Goal: Information Seeking & Learning: Learn about a topic

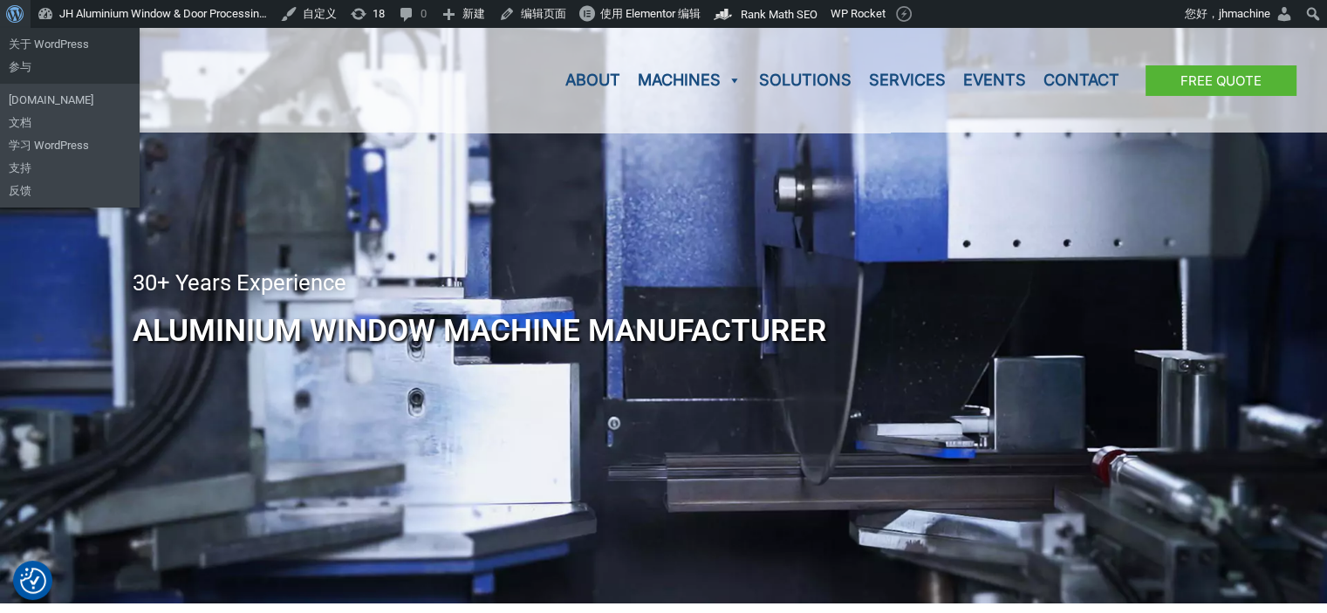
click at [17, 17] on span "工具栏" at bounding box center [12, 12] width 13 height 24
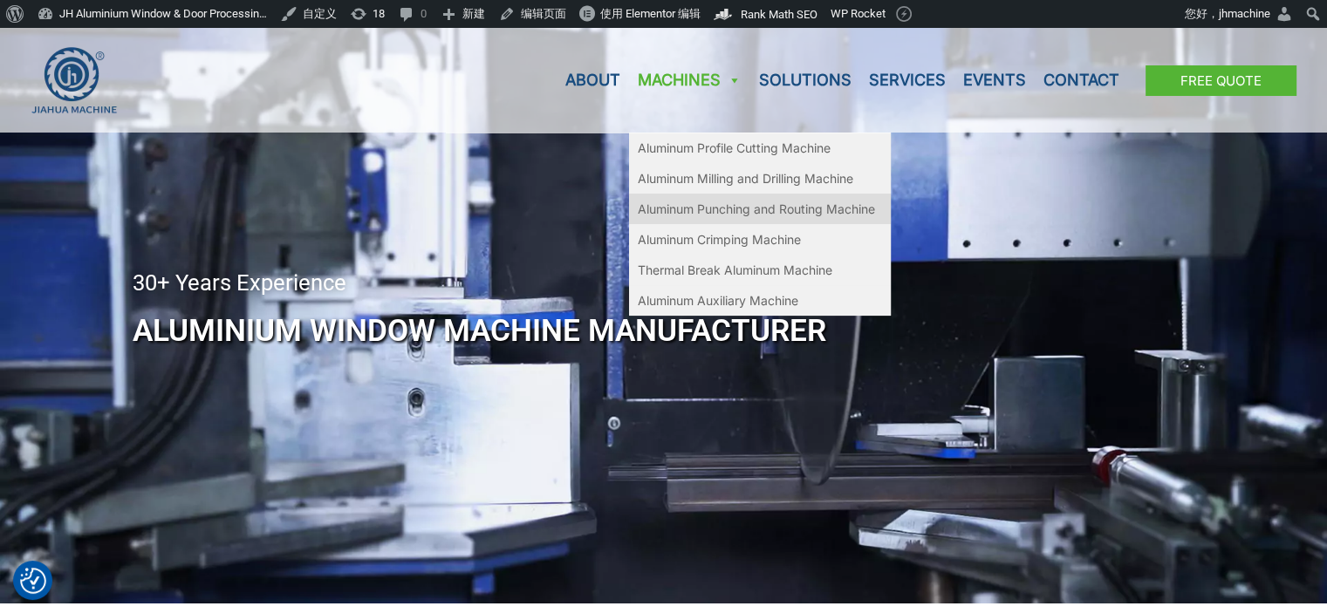
click at [725, 208] on link "Aluminum Punching and Routing Machine" at bounding box center [760, 209] width 262 height 31
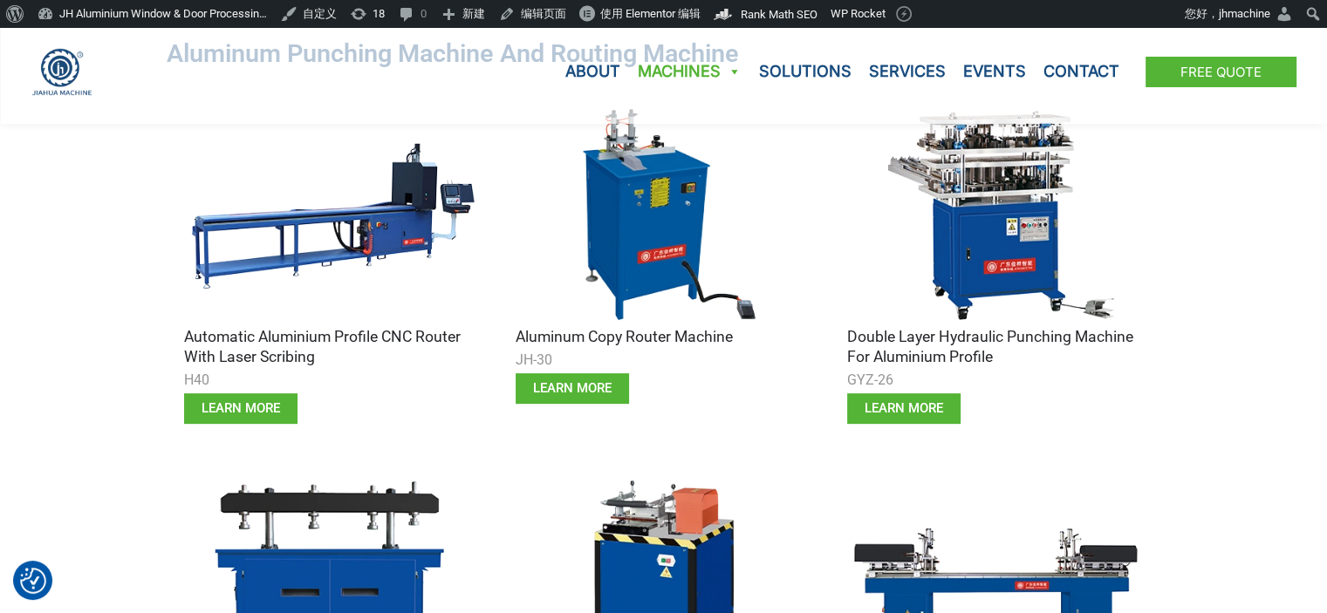
scroll to position [611, 0]
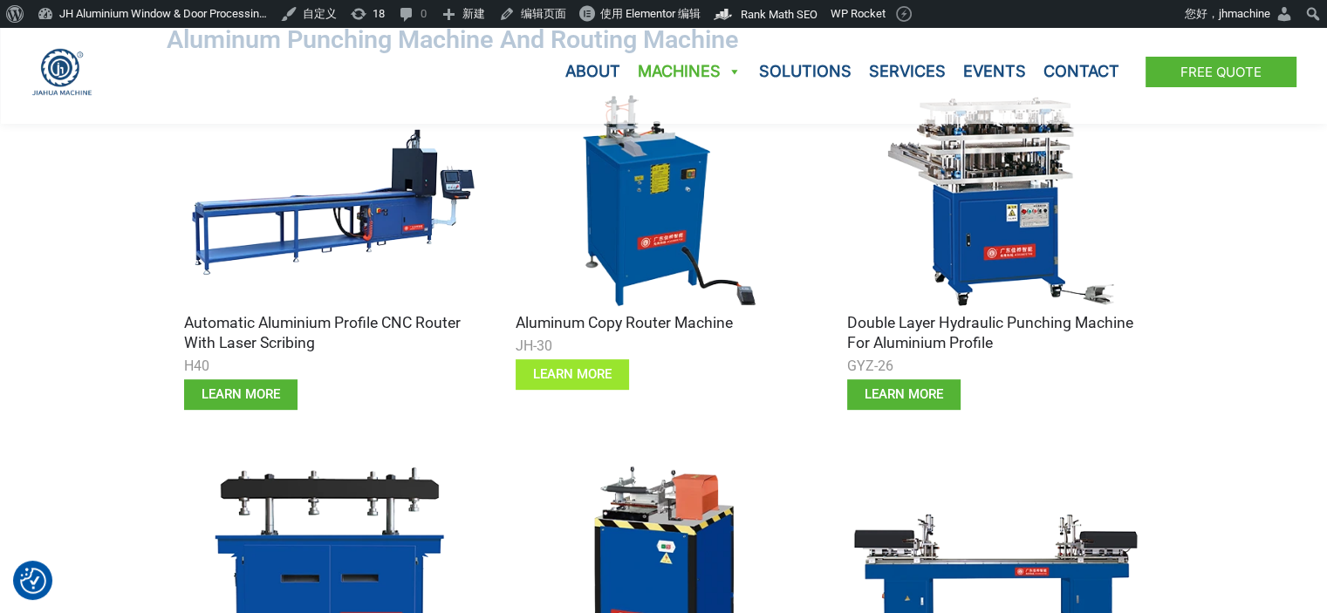
click at [578, 368] on span "learn more" at bounding box center [572, 374] width 79 height 13
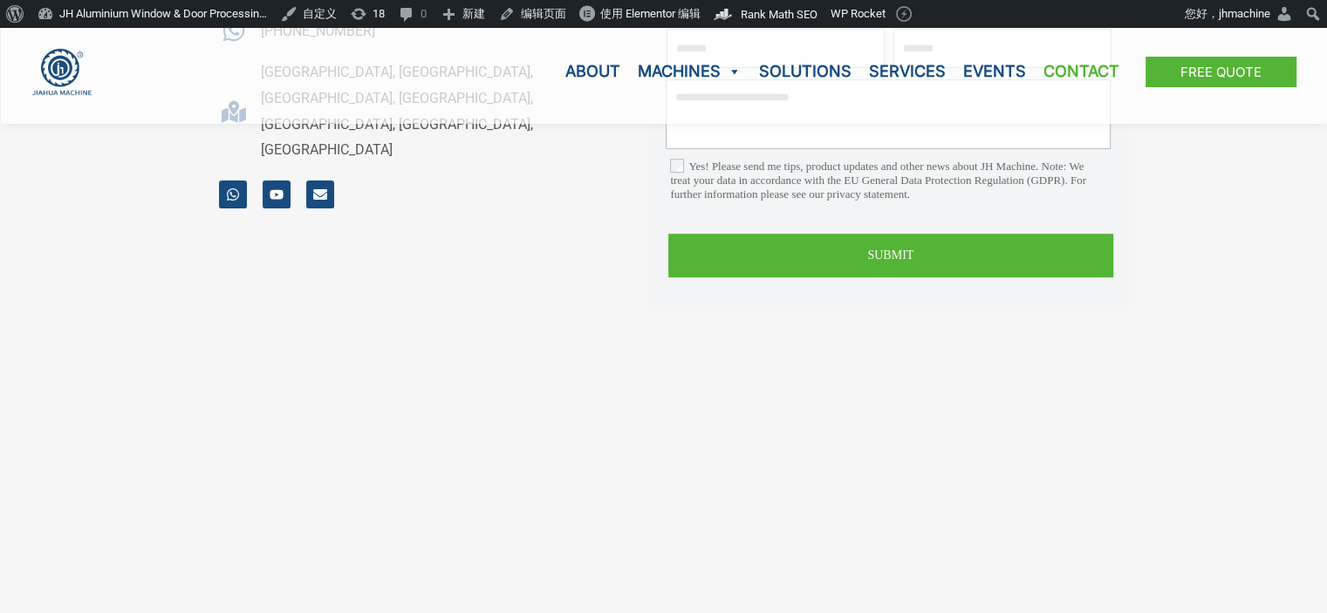
scroll to position [81, 0]
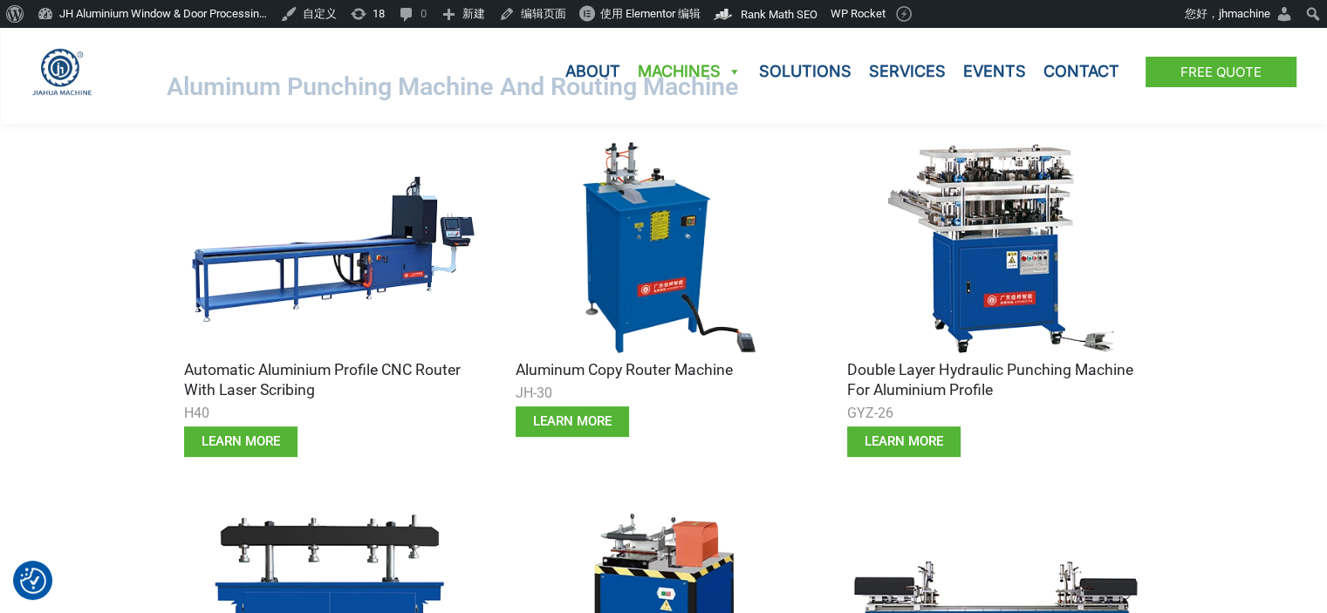
scroll to position [436, 0]
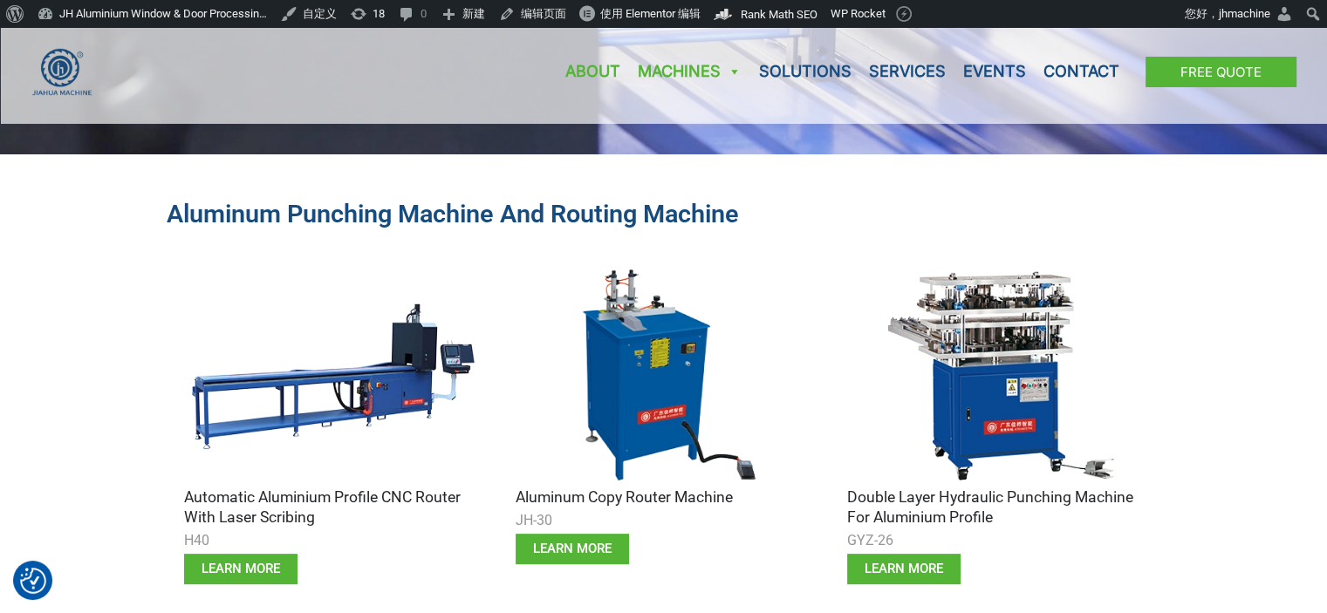
click at [593, 38] on link "About" at bounding box center [593, 71] width 72 height 105
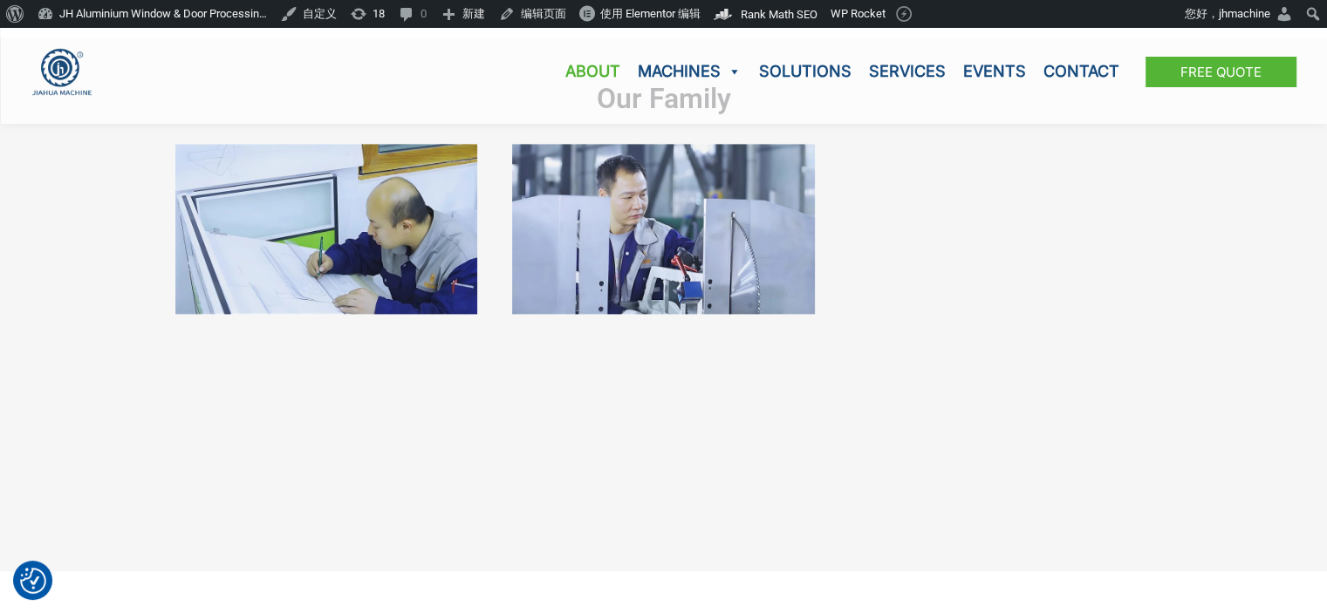
scroll to position [2268, 0]
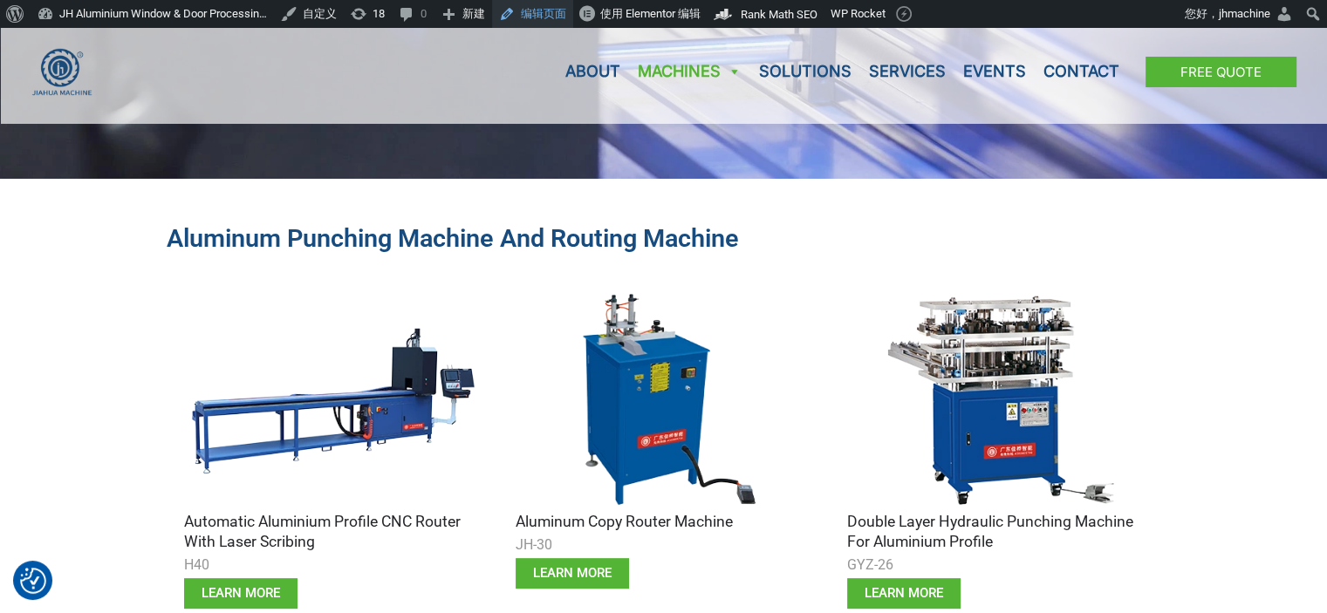
scroll to position [411, 0]
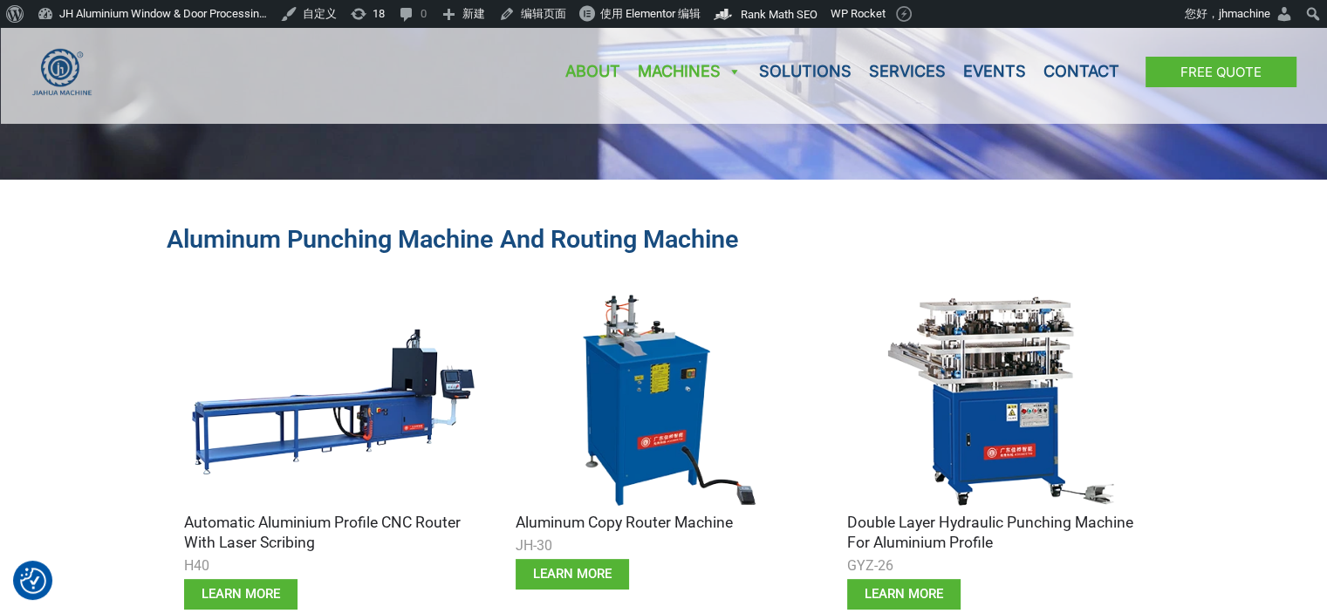
click at [586, 69] on link "About" at bounding box center [593, 71] width 72 height 105
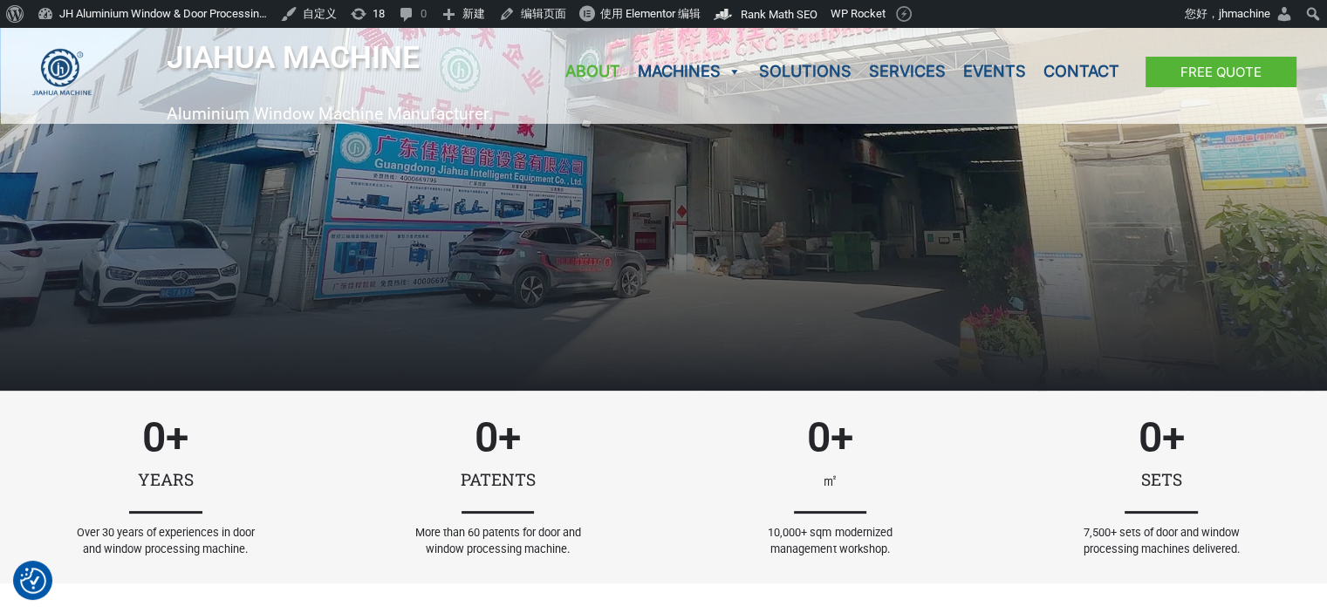
scroll to position [349, 0]
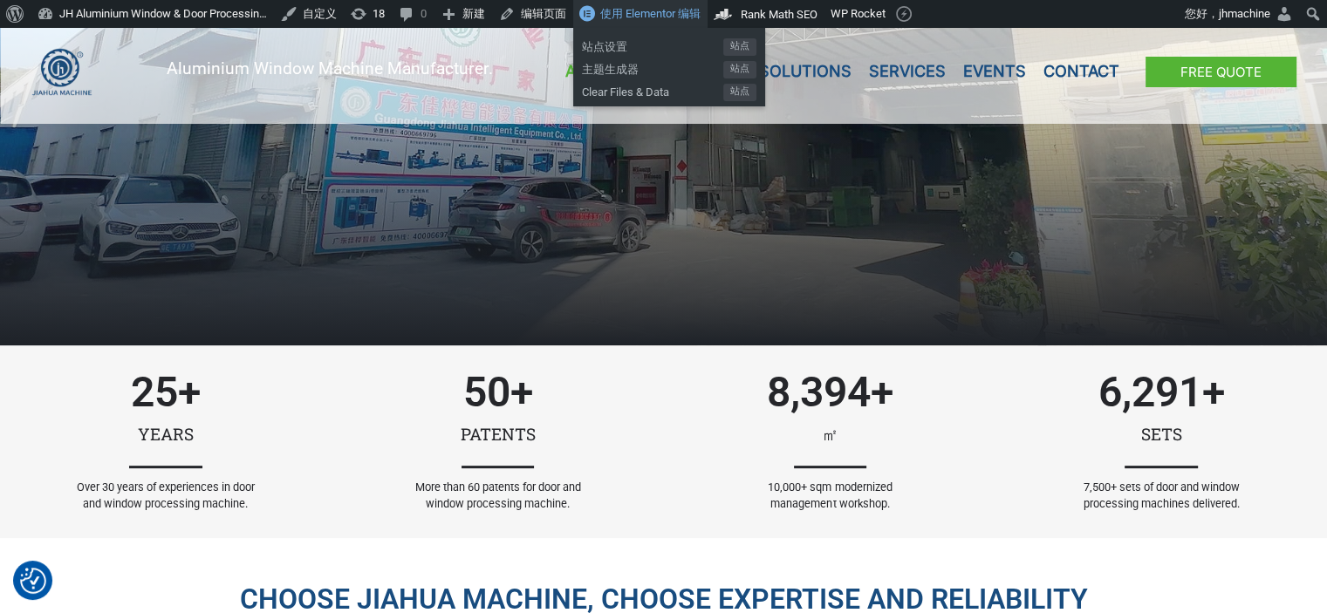
click at [678, 22] on link "使用 Elementor 编辑" at bounding box center [640, 14] width 134 height 28
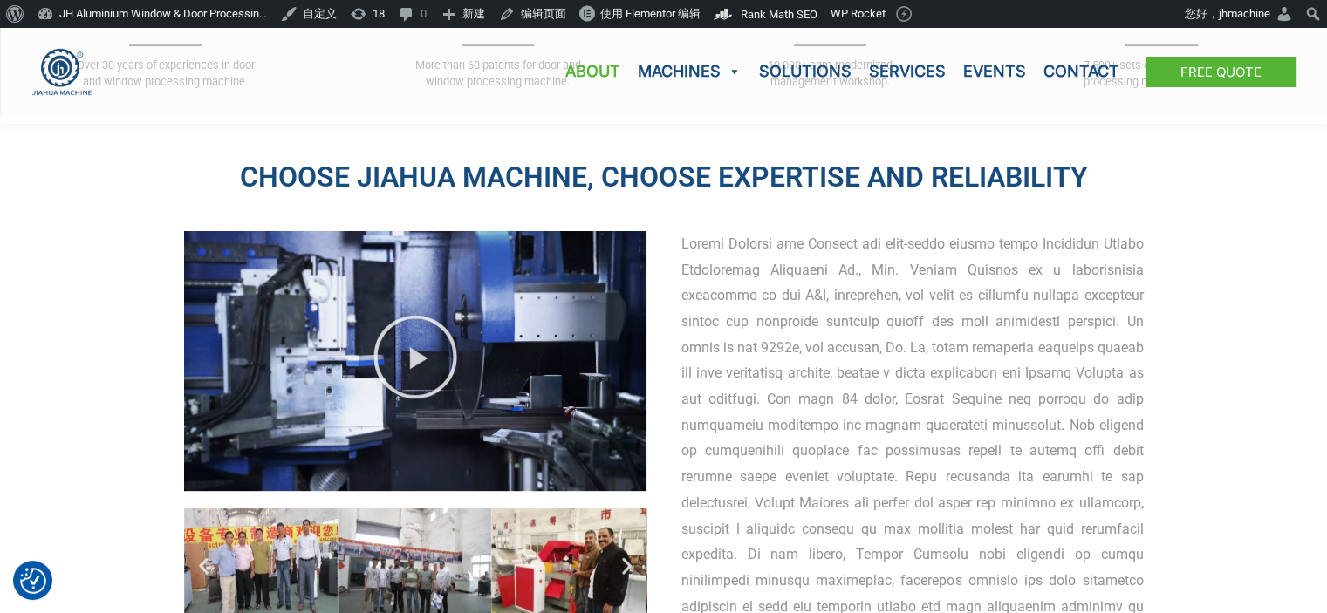
scroll to position [872, 0]
